Goal: Find specific page/section: Find specific page/section

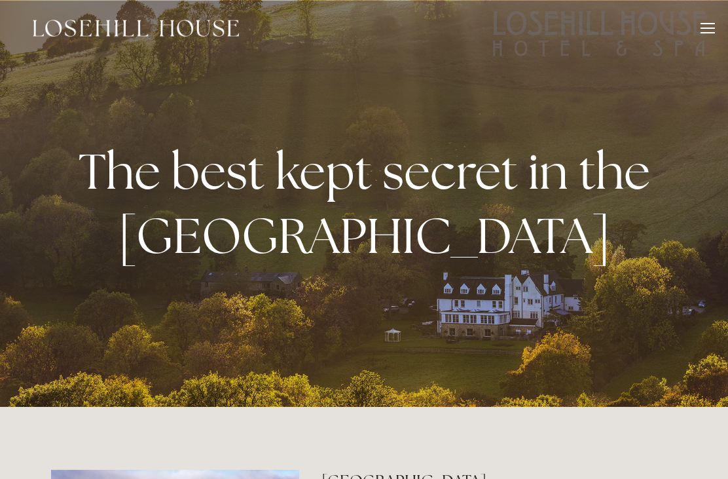
click at [702, 29] on div at bounding box center [708, 30] width 14 height 14
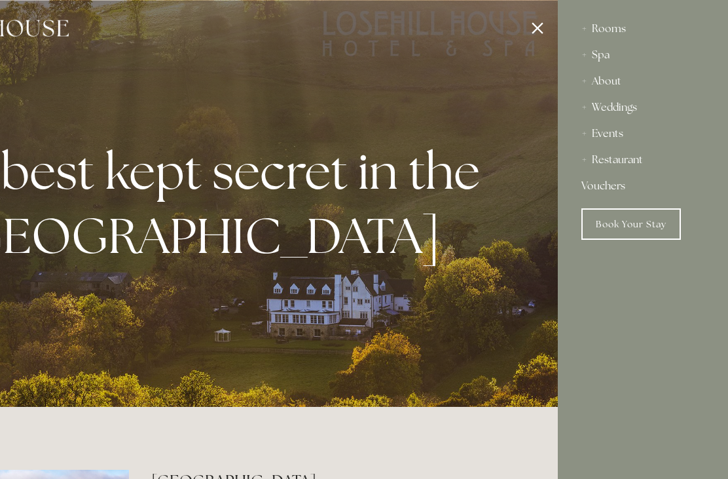
click at [627, 155] on div "Restaurant" at bounding box center [643, 160] width 123 height 26
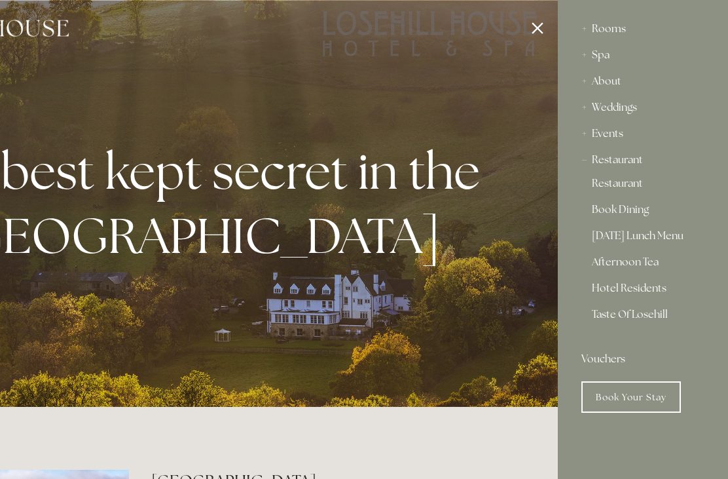
click at [649, 322] on link "Taste Of Losehill" at bounding box center [643, 319] width 102 height 21
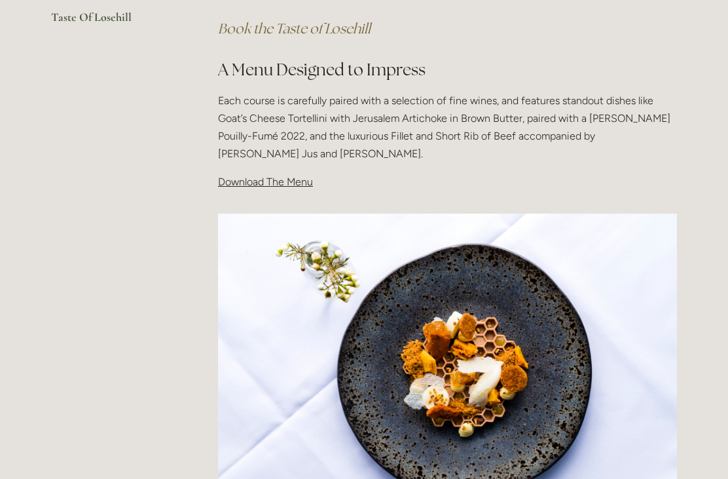
scroll to position [392, 0]
click at [282, 180] on span "Download The Menu" at bounding box center [265, 182] width 95 height 12
click at [264, 181] on span "Download The Menu" at bounding box center [265, 182] width 95 height 12
click at [286, 176] on span "Download The Menu" at bounding box center [265, 182] width 95 height 12
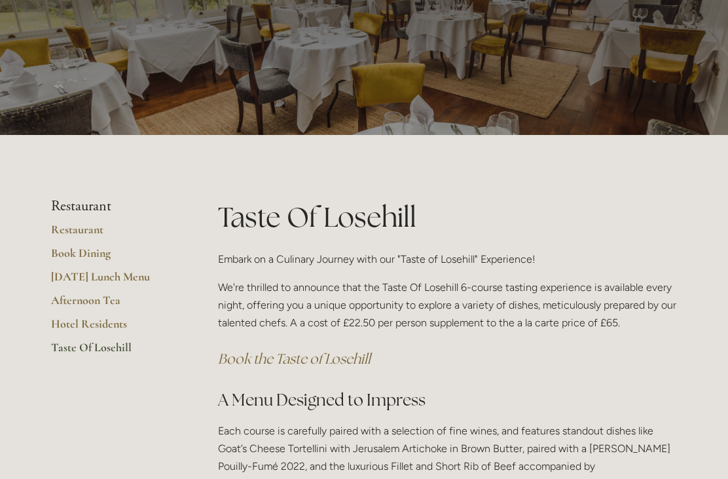
scroll to position [61, 0]
click at [81, 238] on link "Restaurant" at bounding box center [113, 235] width 125 height 24
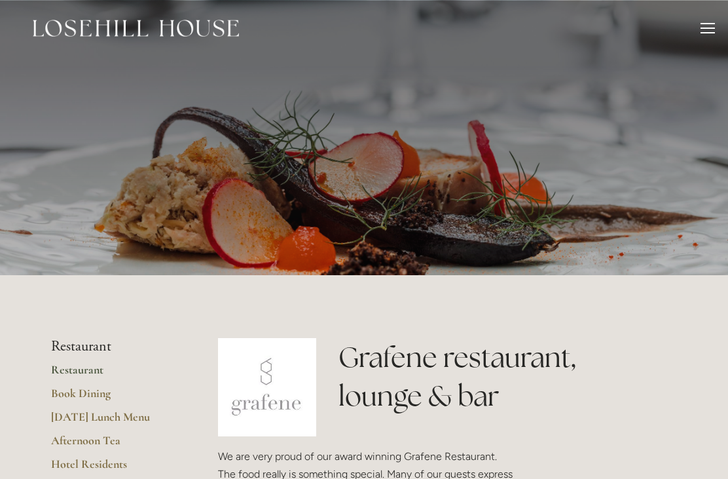
click at [358, 390] on h1 "Grafene restaurant, lounge & bar" at bounding box center [508, 376] width 339 height 77
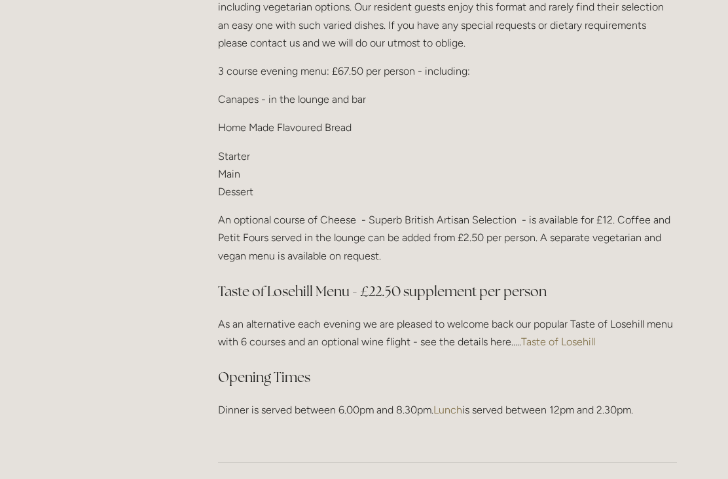
scroll to position [1608, 0]
